Goal: Navigation & Orientation: Find specific page/section

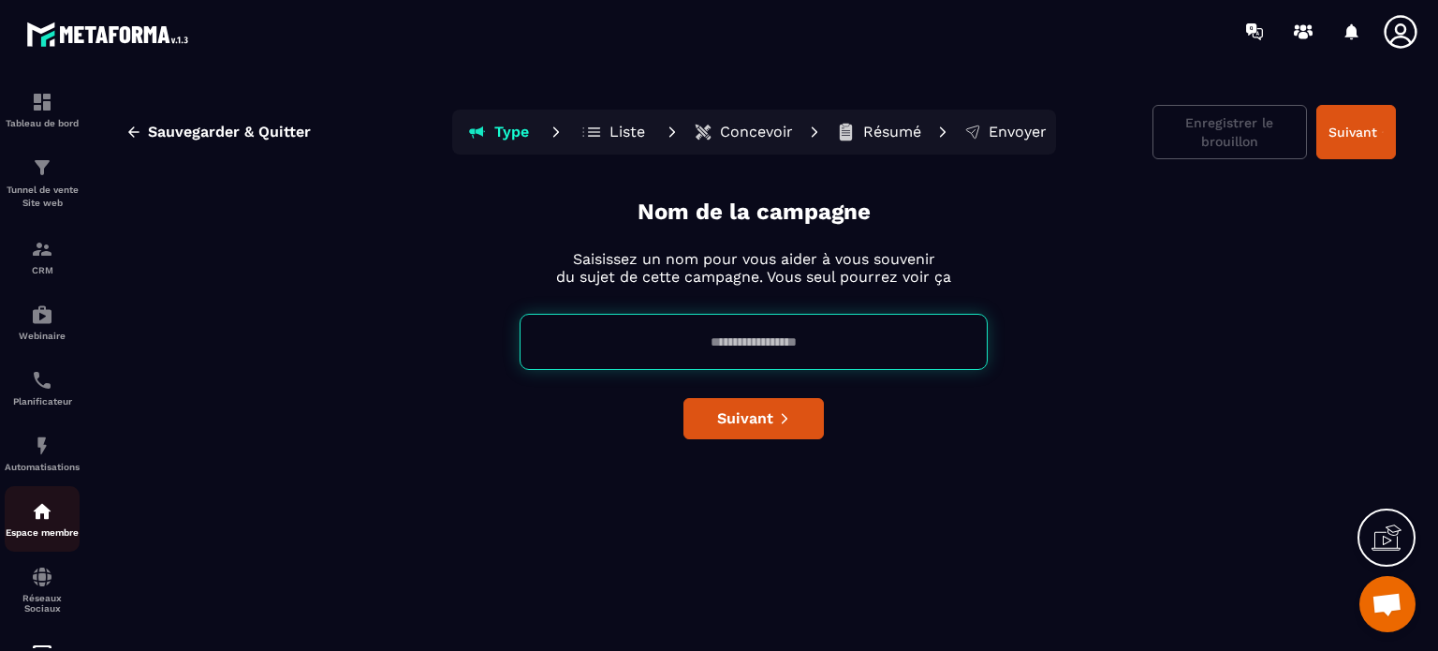
scroll to position [11004, 0]
click at [40, 588] on img at bounding box center [42, 576] width 22 height 22
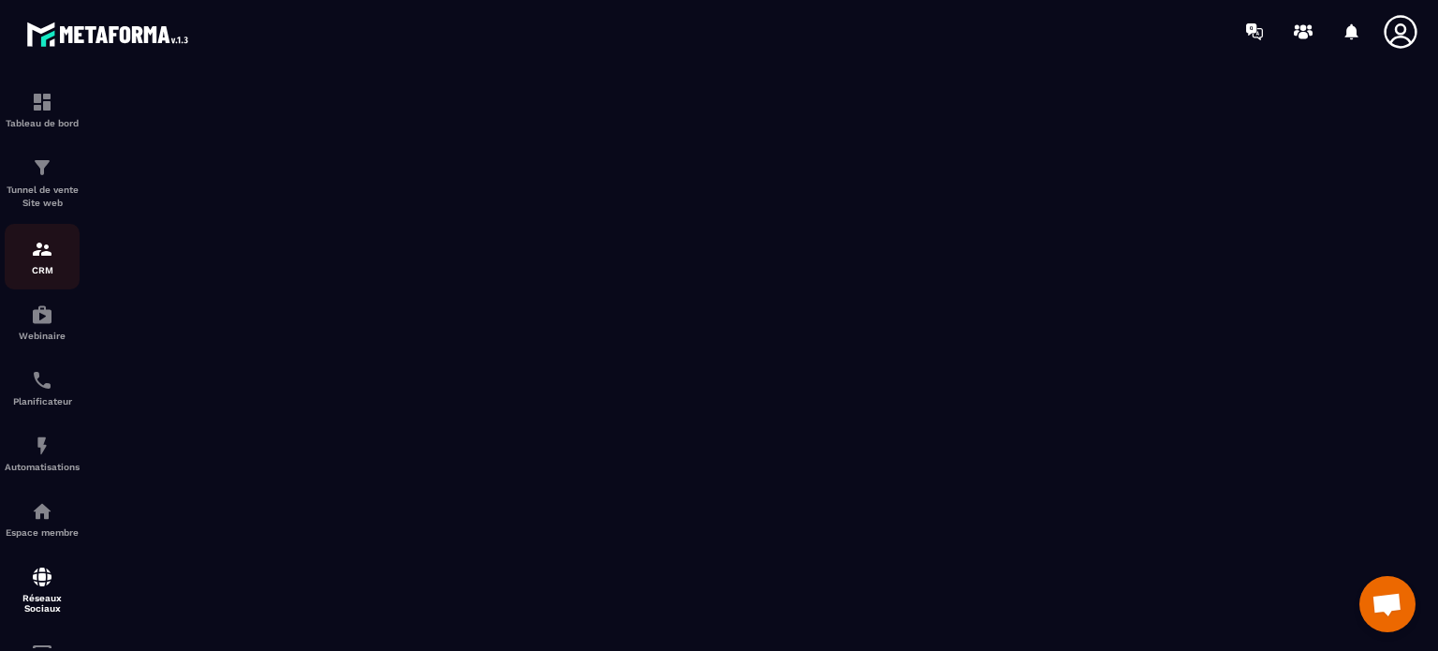
click at [45, 249] on img at bounding box center [42, 249] width 22 height 22
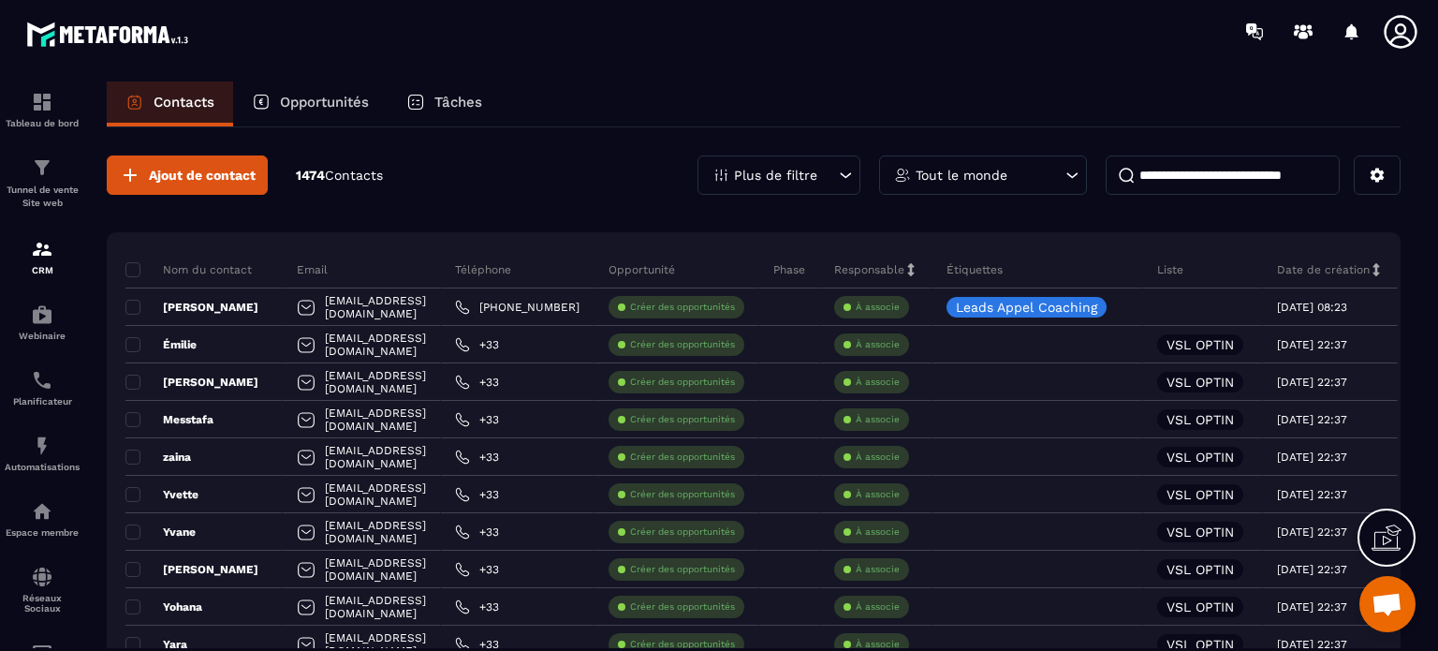
click at [850, 171] on icon at bounding box center [845, 175] width 19 height 19
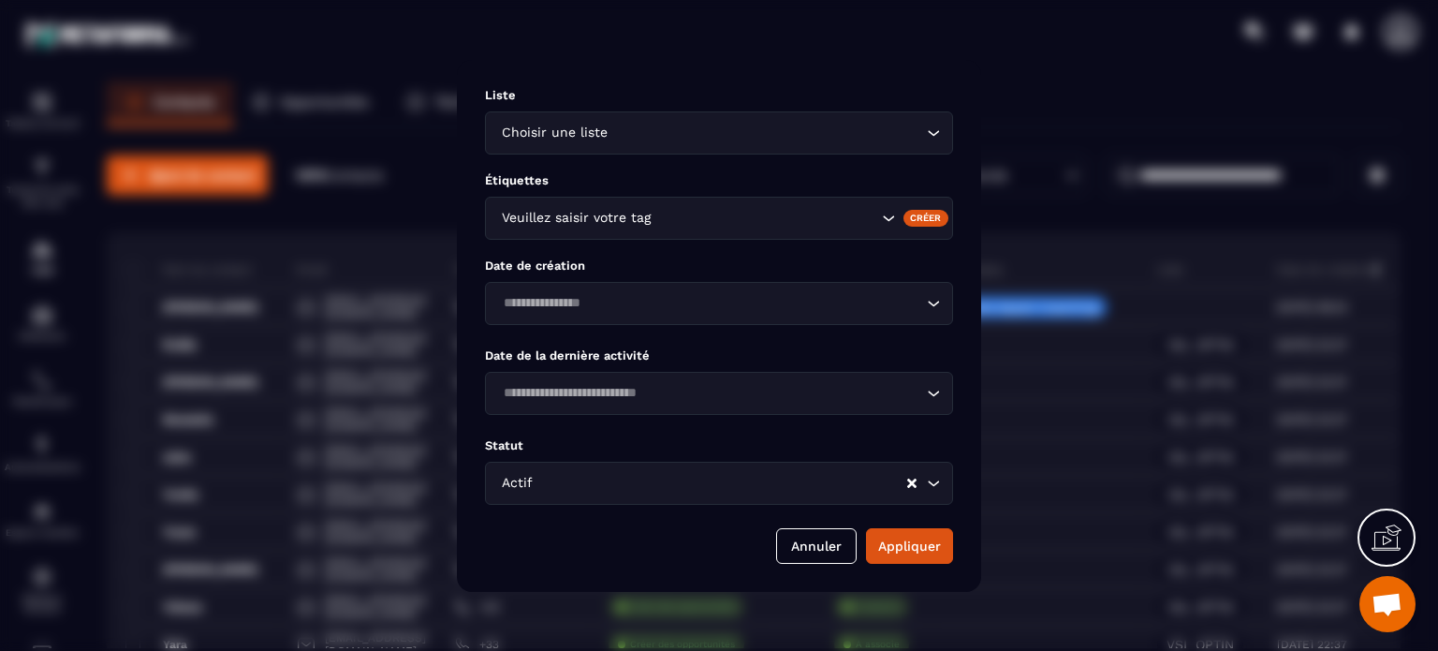
click at [593, 134] on div "Choisir une liste" at bounding box center [709, 133] width 429 height 21
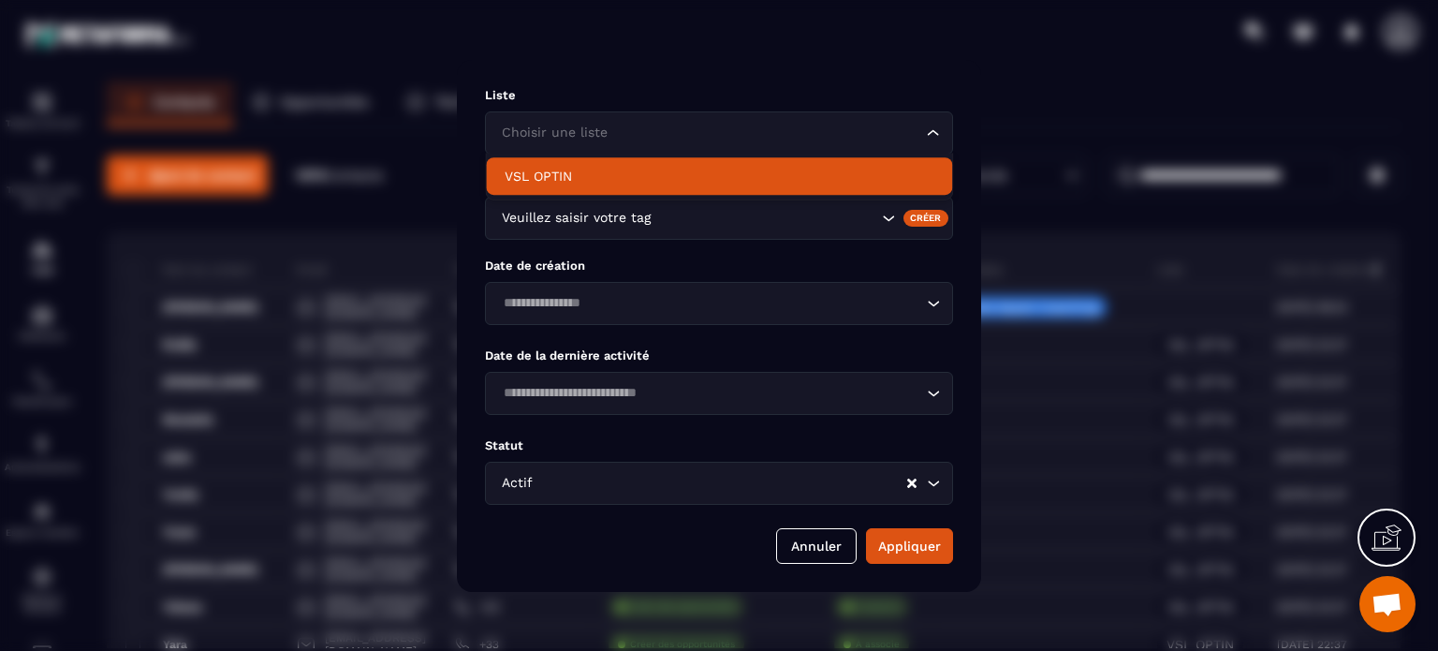
click at [563, 168] on p "VSL OPTIN" at bounding box center [719, 176] width 429 height 19
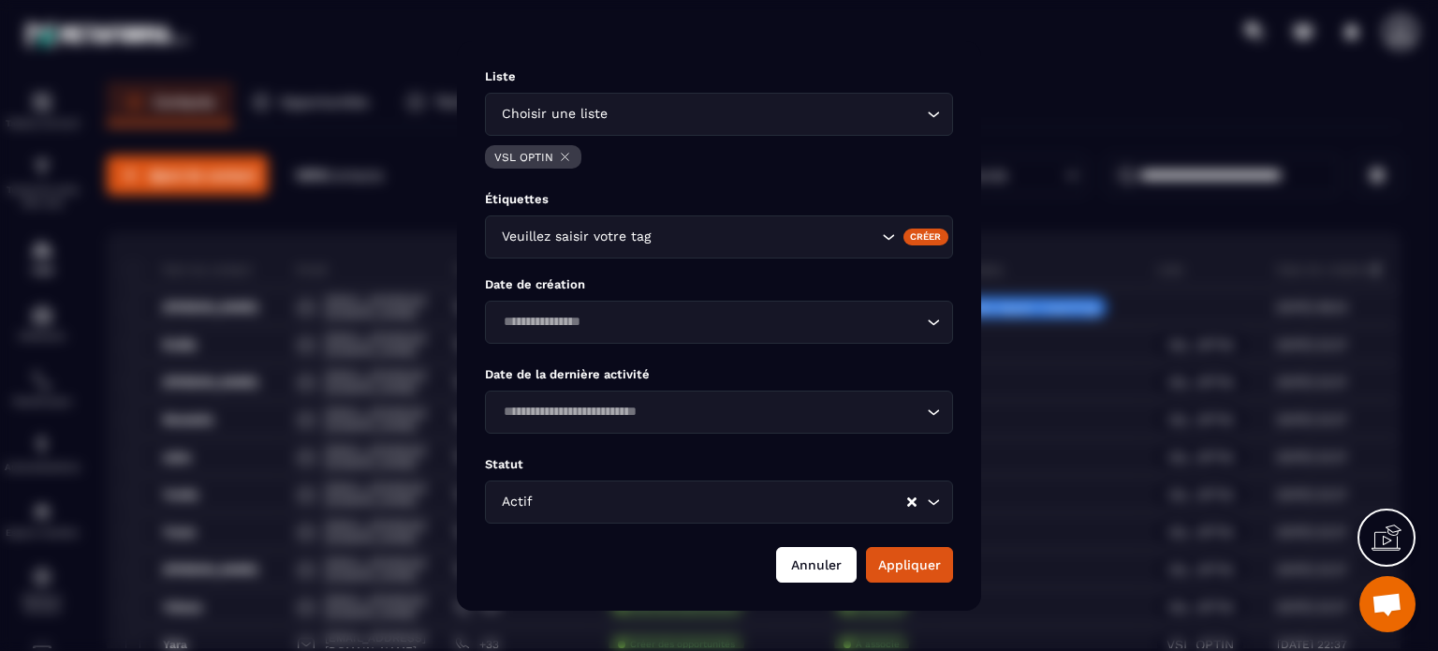
click at [807, 560] on button "Annuler" at bounding box center [816, 565] width 80 height 36
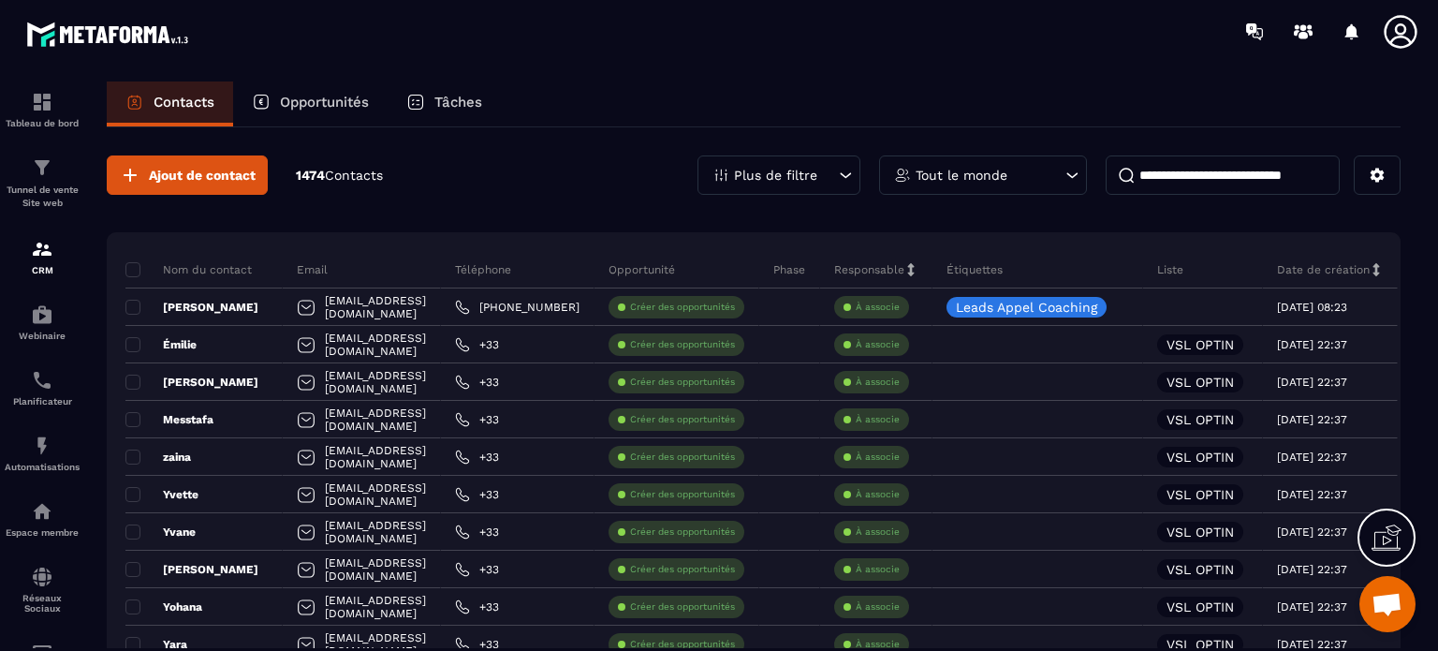
click at [1073, 172] on icon at bounding box center [1071, 175] width 19 height 19
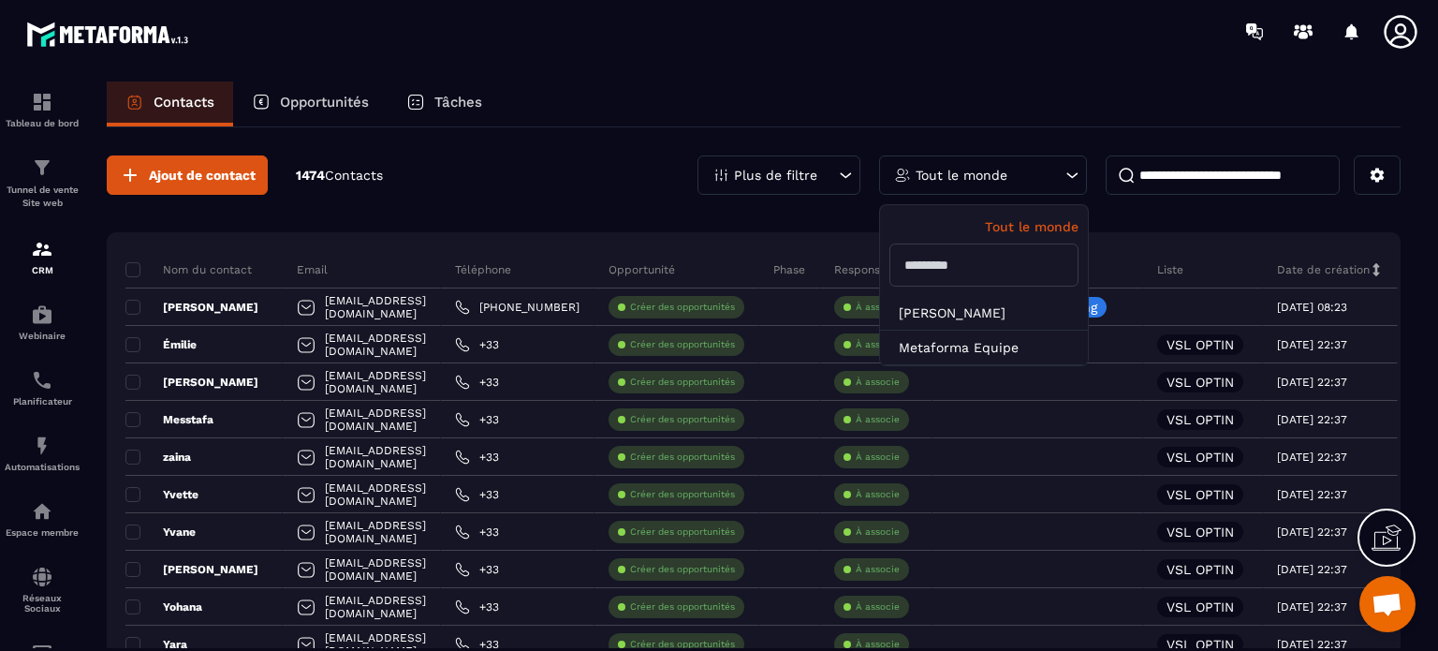
click at [989, 256] on input "text" at bounding box center [983, 264] width 189 height 43
click at [1014, 222] on p "Tout le monde" at bounding box center [983, 226] width 189 height 15
click at [1219, 175] on input at bounding box center [1222, 174] width 234 height 39
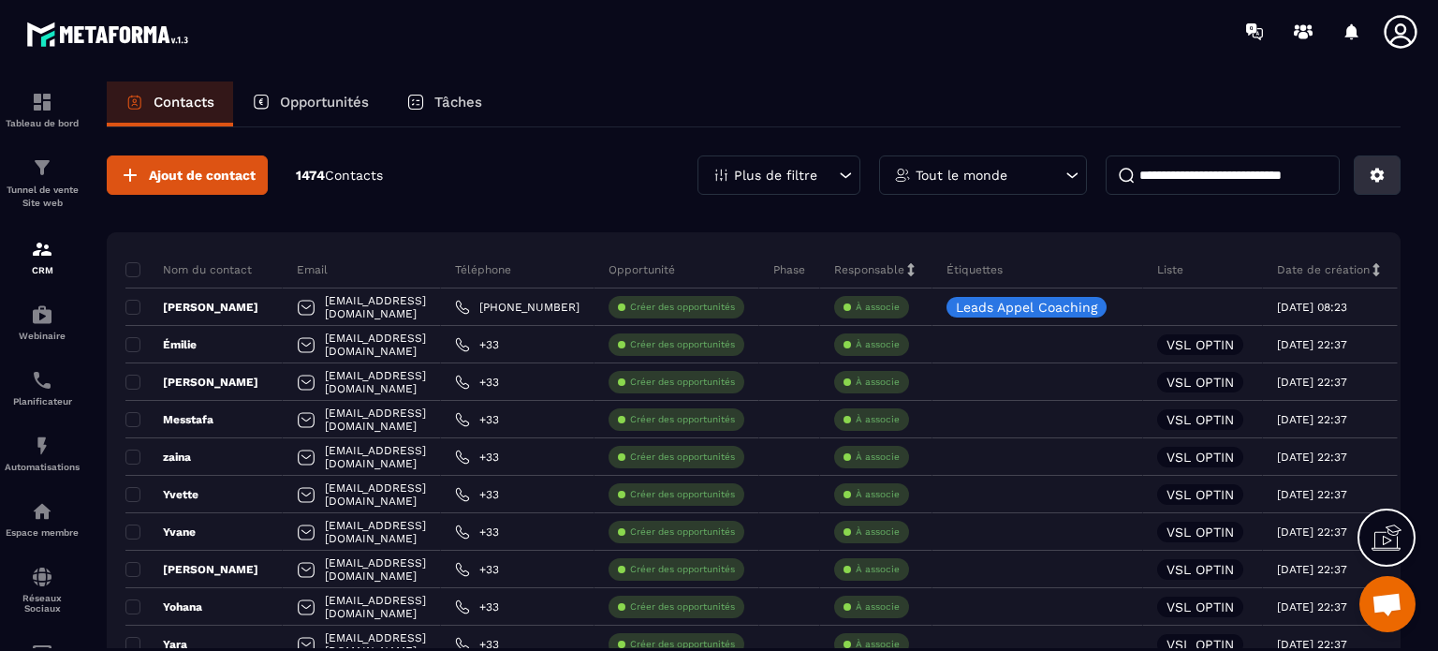
click at [1375, 173] on icon at bounding box center [1376, 175] width 17 height 17
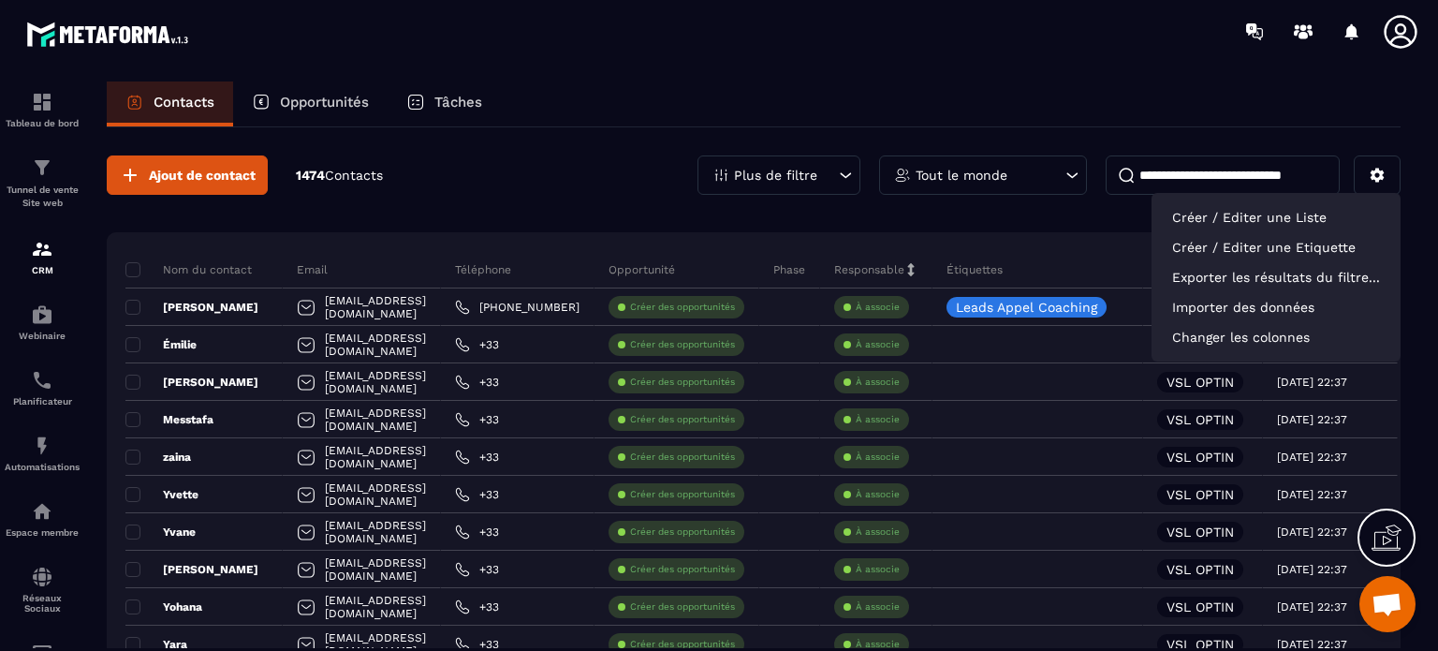
click at [337, 96] on p "Opportunités" at bounding box center [324, 102] width 89 height 17
